Goal: Information Seeking & Learning: Check status

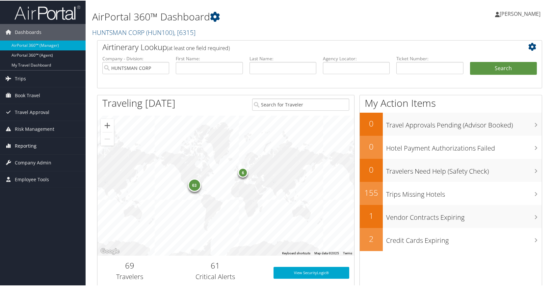
click at [26, 144] on span "Reporting" at bounding box center [26, 145] width 22 height 16
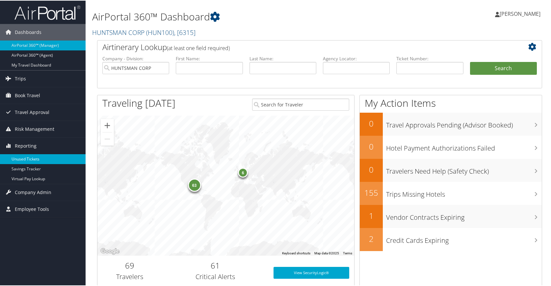
click at [33, 160] on link "Unused Tickets" at bounding box center [43, 158] width 86 height 10
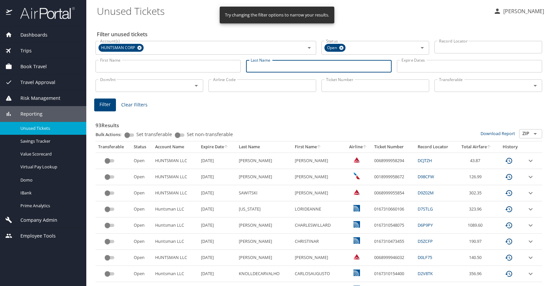
click at [262, 65] on input "Last Name" at bounding box center [318, 66] width 145 height 13
type input "[PERSON_NAME]"
click at [223, 147] on icon "sort" at bounding box center [225, 146] width 5 height 5
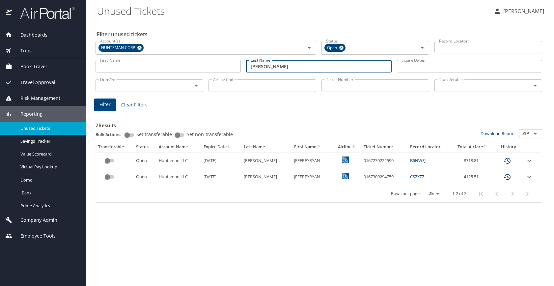
drag, startPoint x: 277, startPoint y: 67, endPoint x: 244, endPoint y: 67, distance: 32.9
click at [244, 67] on div "Last Name [PERSON_NAME] Last Name" at bounding box center [318, 66] width 150 height 23
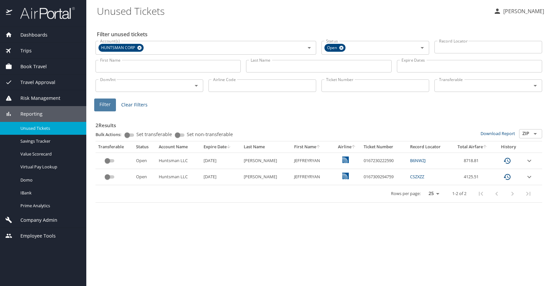
click at [101, 103] on span "Filter" at bounding box center [104, 104] width 11 height 8
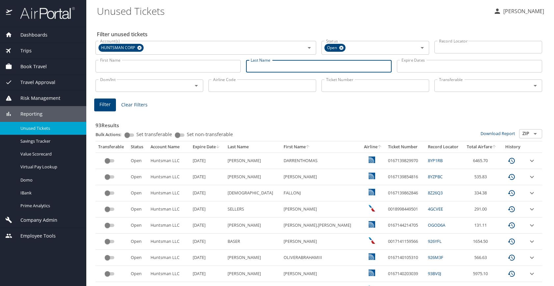
click at [271, 66] on input "Last Name" at bounding box center [318, 66] width 145 height 13
drag, startPoint x: 275, startPoint y: 64, endPoint x: 285, endPoint y: 72, distance: 13.3
click at [275, 64] on input "Last Name" at bounding box center [318, 66] width 145 height 13
type input "[PERSON_NAME]"
click at [101, 108] on span "Filter" at bounding box center [104, 104] width 11 height 8
